Goal: Information Seeking & Learning: Learn about a topic

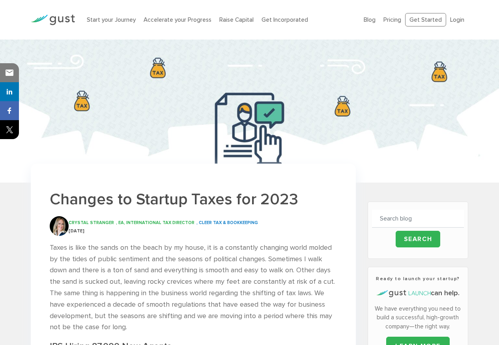
scroll to position [467, 0]
